Goal: Find contact information: Find contact information

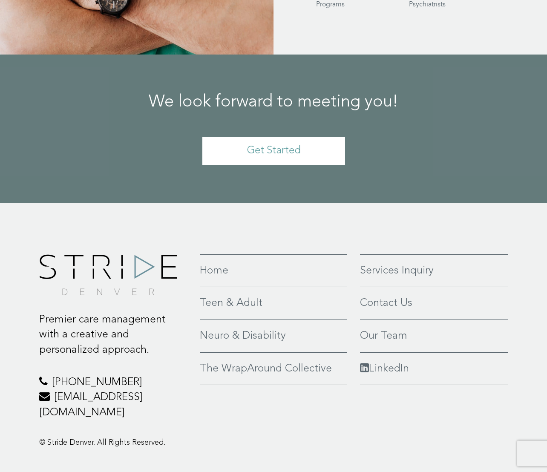
scroll to position [1778, 0]
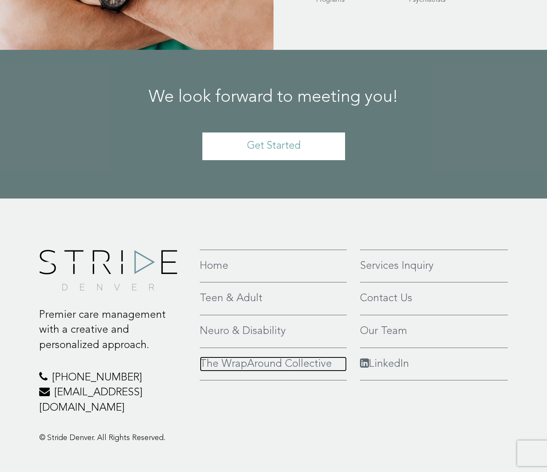
click at [315, 357] on link "The WrapAround Collective" at bounding box center [273, 364] width 147 height 15
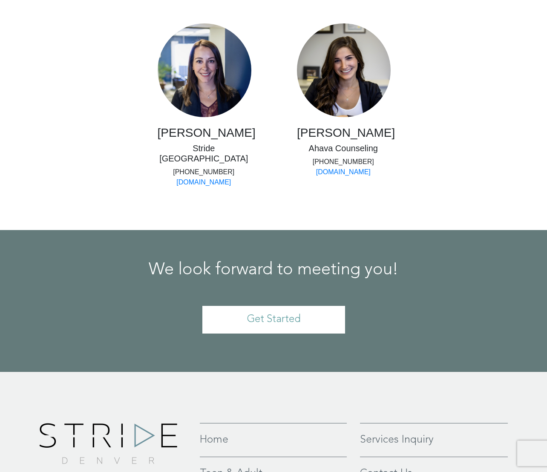
scroll to position [1522, 0]
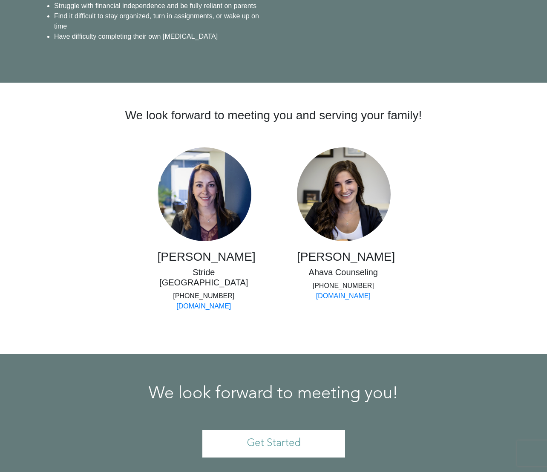
click at [353, 191] on img at bounding box center [344, 194] width 94 height 94
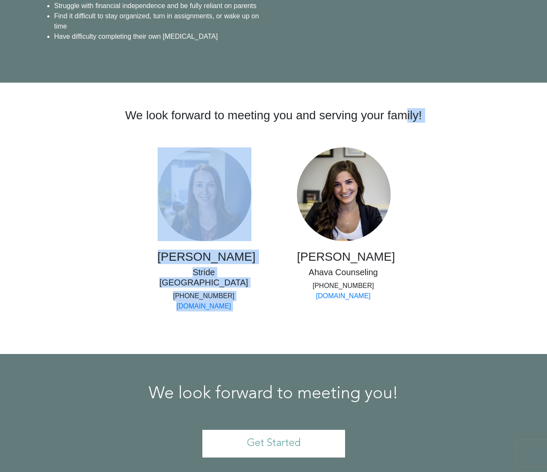
drag, startPoint x: 407, startPoint y: 257, endPoint x: 329, endPoint y: 246, distance: 79.5
click at [329, 246] on div "We look forward to meeting you and serving your family! [PERSON_NAME] Stride De…" at bounding box center [274, 218] width 422 height 220
click at [329, 246] on div at bounding box center [343, 198] width 93 height 102
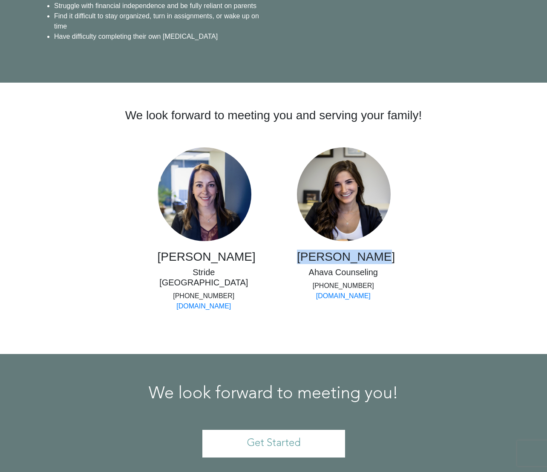
drag, startPoint x: 378, startPoint y: 256, endPoint x: 310, endPoint y: 266, distance: 68.5
click at [310, 264] on h3 "[PERSON_NAME]" at bounding box center [343, 257] width 93 height 14
copy h3 "[PERSON_NAME]"
